Goal: Task Accomplishment & Management: Manage account settings

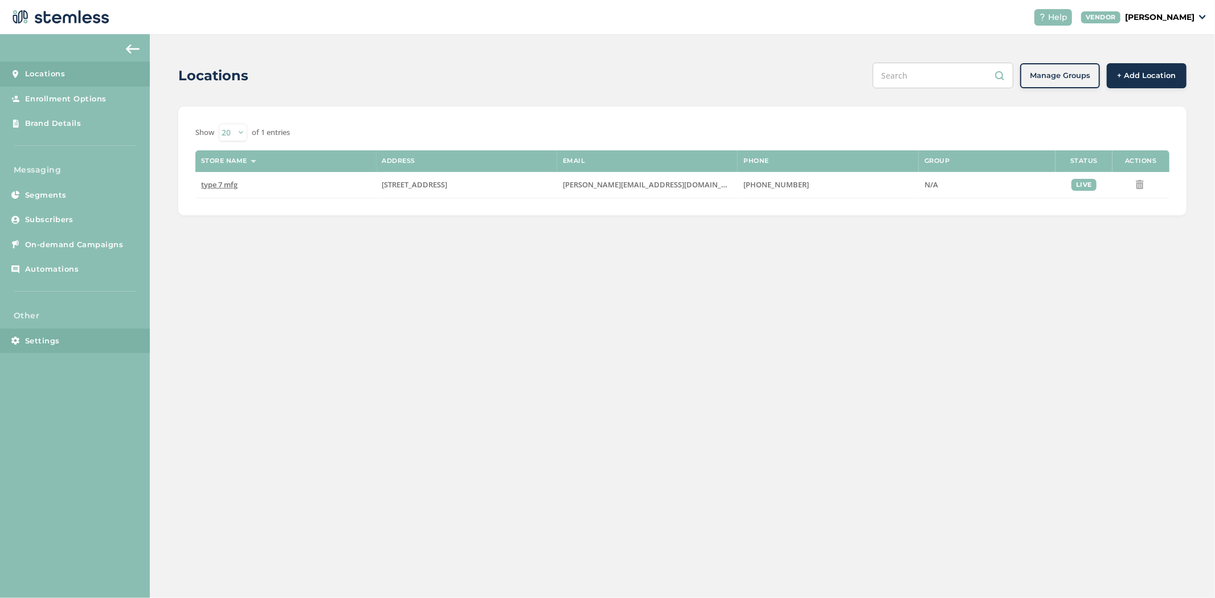
click at [92, 337] on link "Settings" at bounding box center [75, 341] width 150 height 25
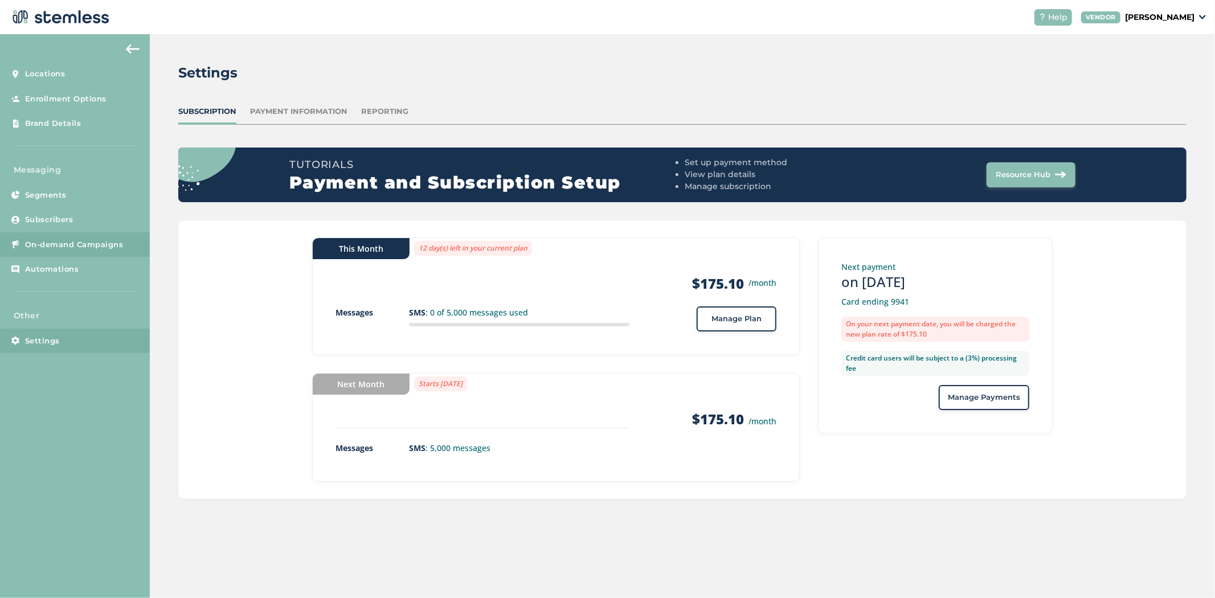
click at [92, 232] on link "On-demand Campaigns" at bounding box center [75, 244] width 150 height 25
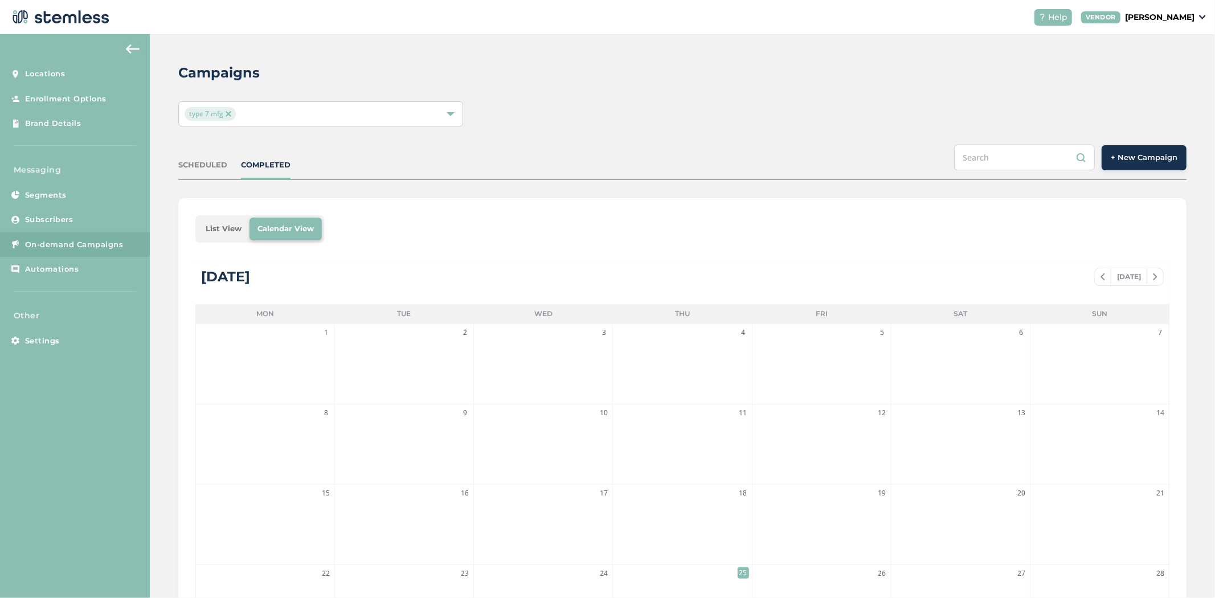
click at [227, 226] on li "List View" at bounding box center [224, 229] width 52 height 23
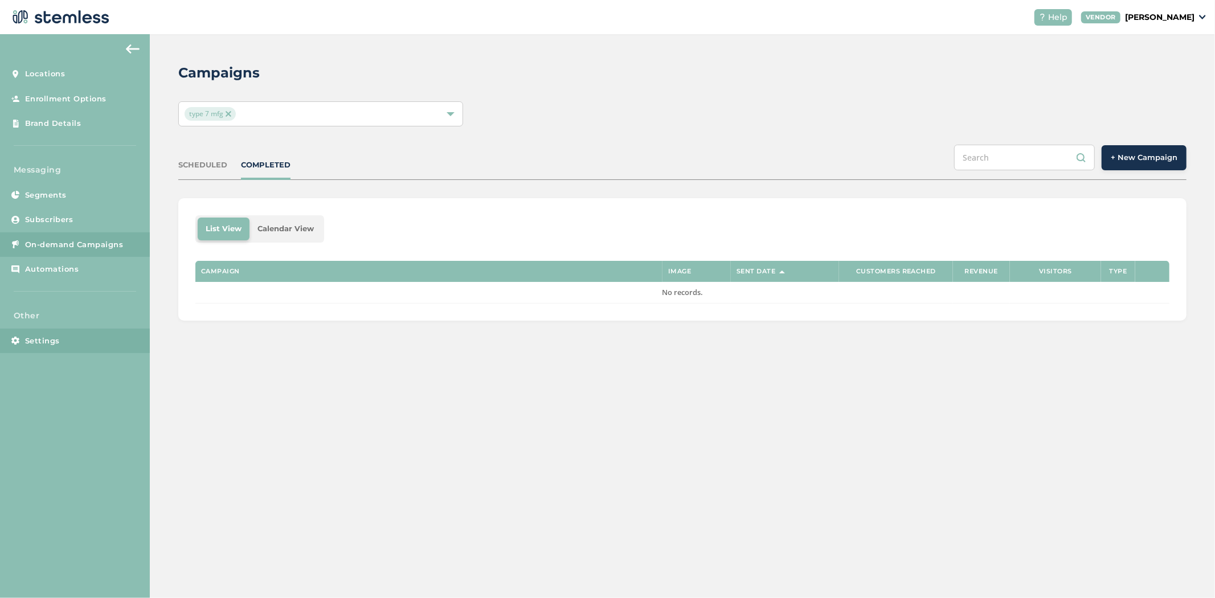
click at [94, 337] on link "Settings" at bounding box center [75, 341] width 150 height 25
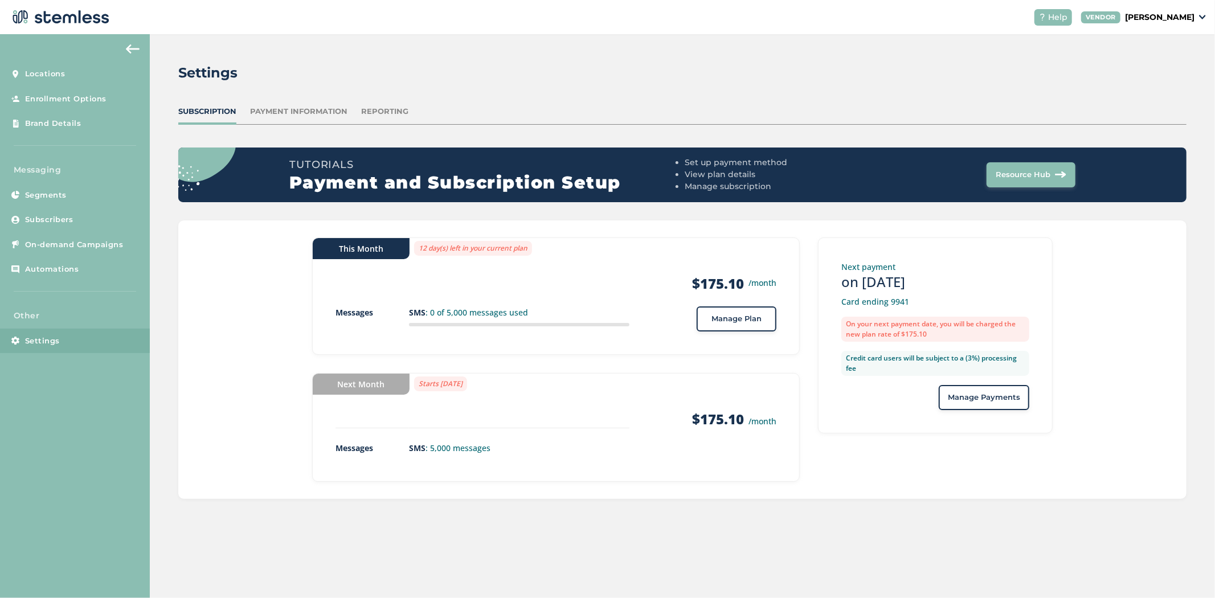
click at [390, 105] on div "Settings Subscription Payment Information Reporting Tutorials Payment and Subsc…" at bounding box center [682, 280] width 1065 height 493
click at [390, 106] on div "Reporting" at bounding box center [384, 111] width 47 height 11
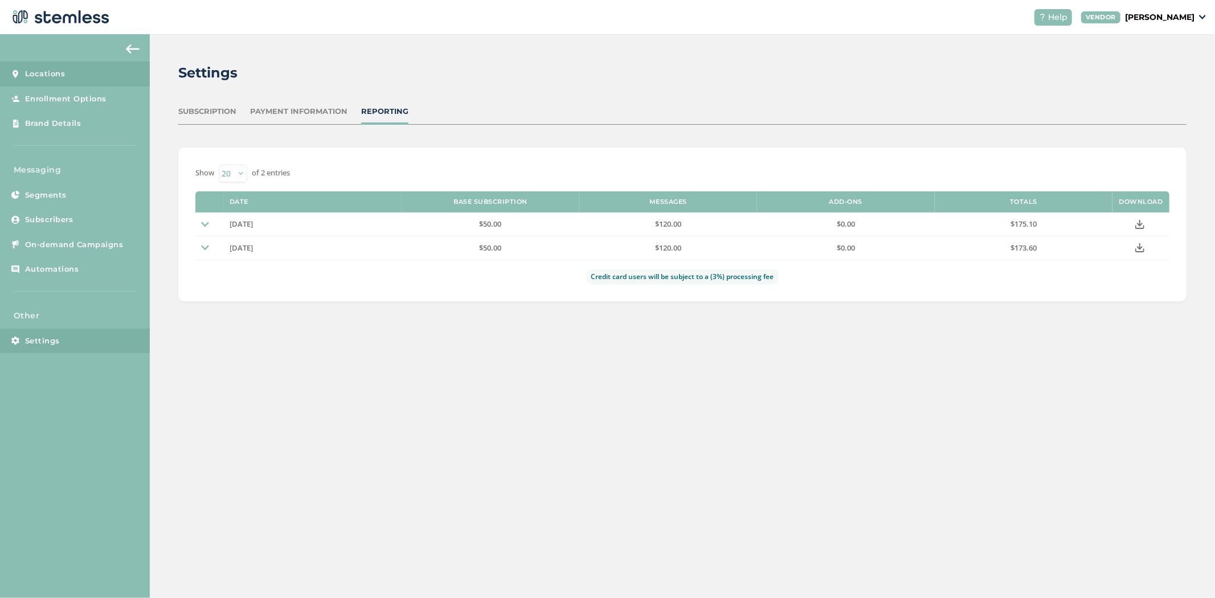
click at [101, 81] on link "Locations" at bounding box center [75, 74] width 150 height 25
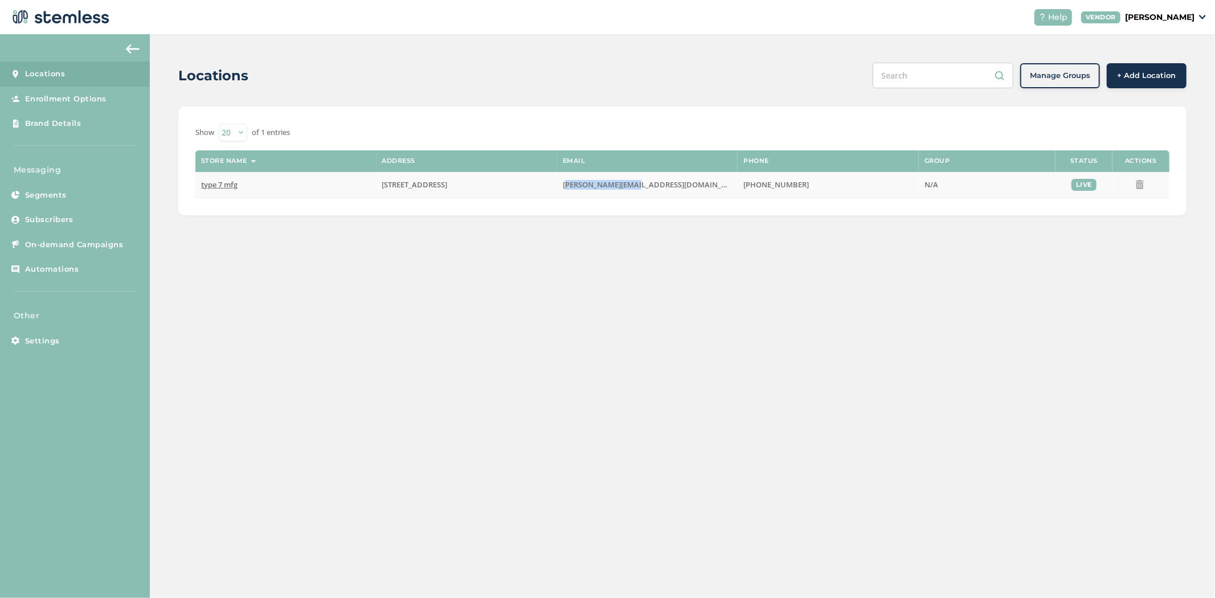
drag, startPoint x: 640, startPoint y: 179, endPoint x: 561, endPoint y: 189, distance: 79.8
click at [561, 189] on td "[PERSON_NAME][EMAIL_ADDRESS][DOMAIN_NAME]" at bounding box center [647, 185] width 181 height 26
copy span "[PERSON_NAME][EMAIL_ADDRESS][DOMAIN_NAME]"
click at [1196, 21] on div "VENDOR [PERSON_NAME]" at bounding box center [1143, 17] width 125 height 12
click at [1162, 82] on link "Logout" at bounding box center [1165, 81] width 56 height 11
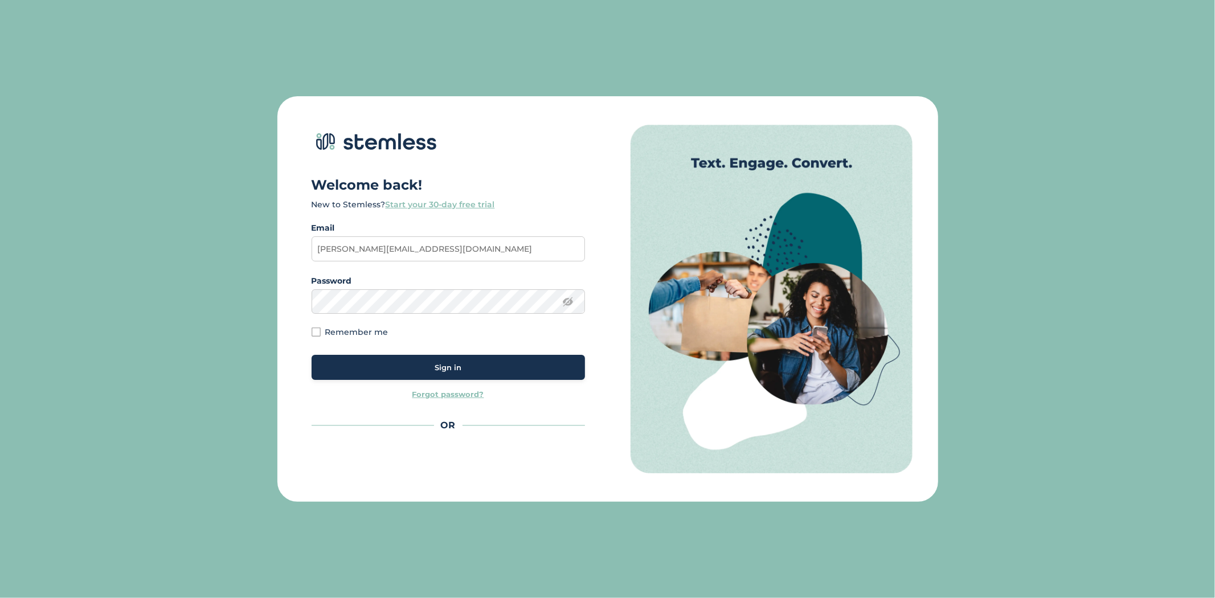
click at [431, 371] on div "Sign in" at bounding box center [448, 367] width 255 height 11
